Goal: Check status: Check status

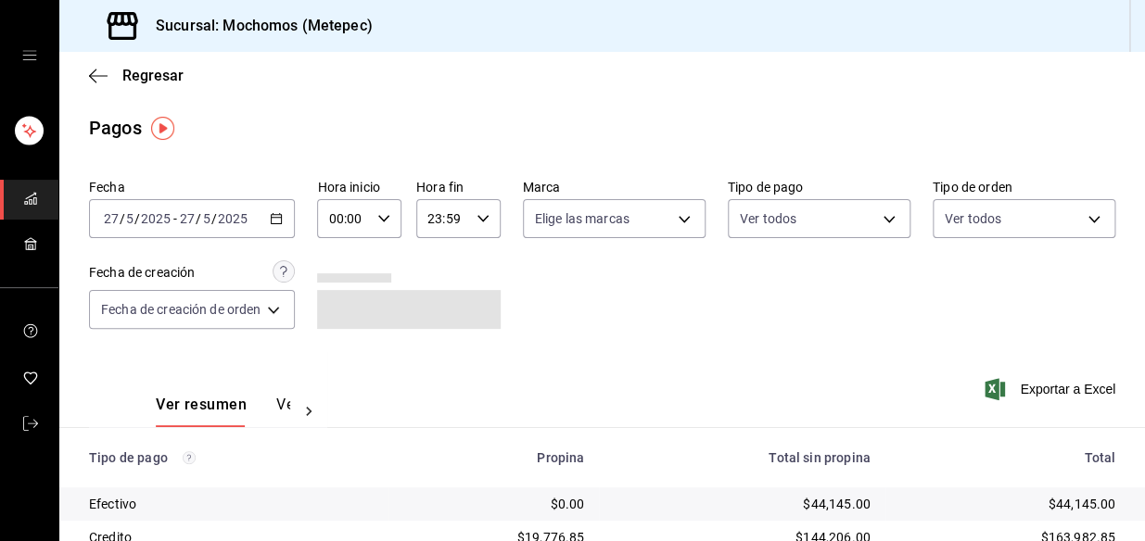
click at [280, 223] on \(Stroke\) "button" at bounding box center [276, 219] width 11 height 10
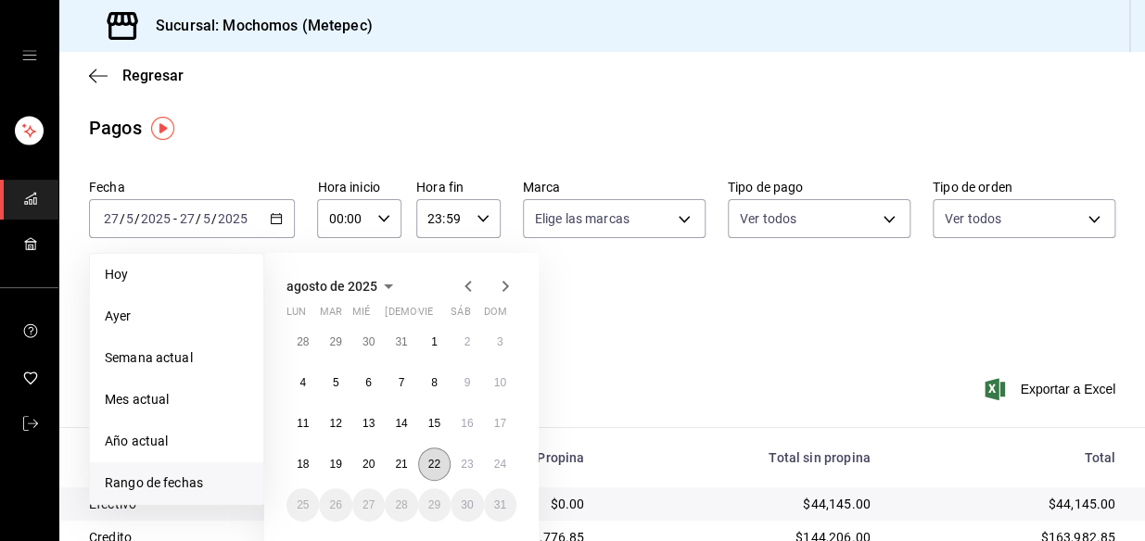
click at [425, 460] on button "22" at bounding box center [434, 464] width 32 height 33
click at [461, 462] on abbr "23" at bounding box center [467, 464] width 12 height 13
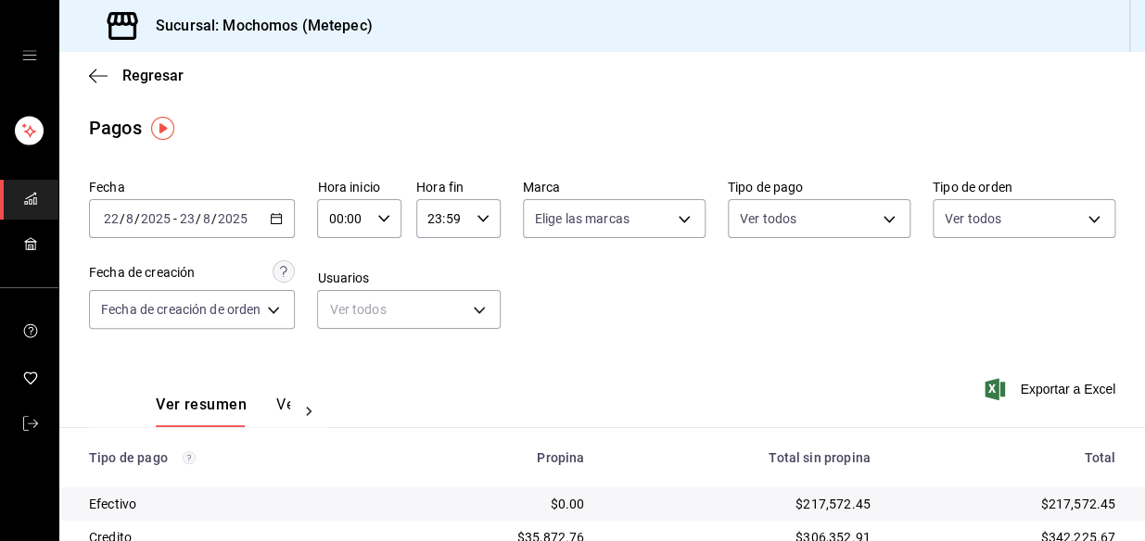
click at [396, 216] on div "00:00 Hora inicio" at bounding box center [359, 218] width 84 height 39
click at [325, 353] on button "02" at bounding box center [340, 355] width 34 height 37
type input "02:00"
click at [474, 213] on div at bounding box center [572, 270] width 1145 height 541
click at [483, 221] on icon "button" at bounding box center [483, 218] width 13 height 13
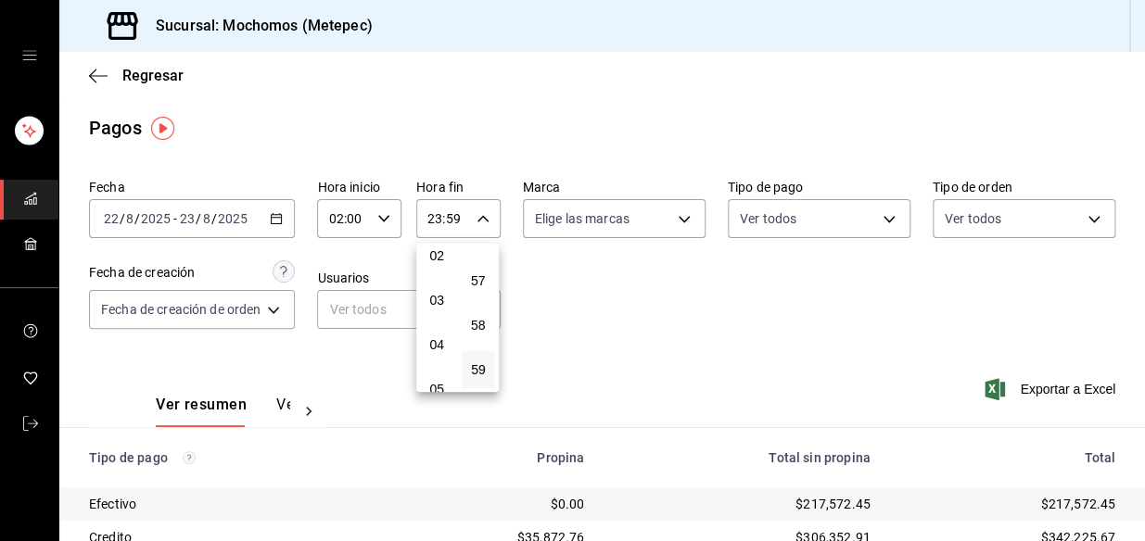
scroll to position [83, 0]
click at [435, 317] on span "03" at bounding box center [437, 316] width 12 height 15
click at [436, 360] on span "04" at bounding box center [437, 360] width 12 height 15
type input "04:59"
click at [600, 315] on div at bounding box center [572, 270] width 1145 height 541
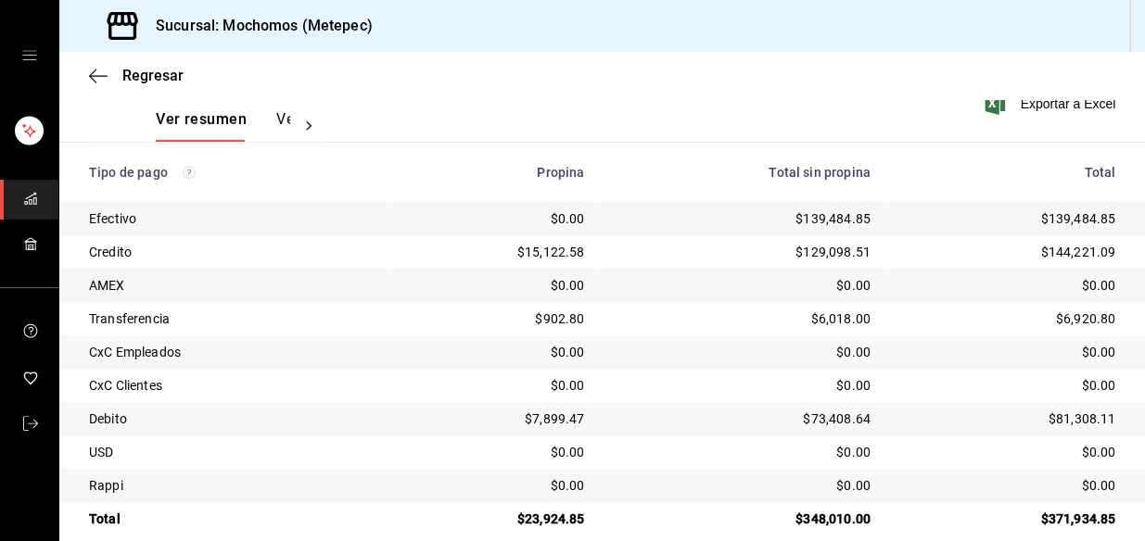
scroll to position [311, 0]
